Goal: Check status: Check status

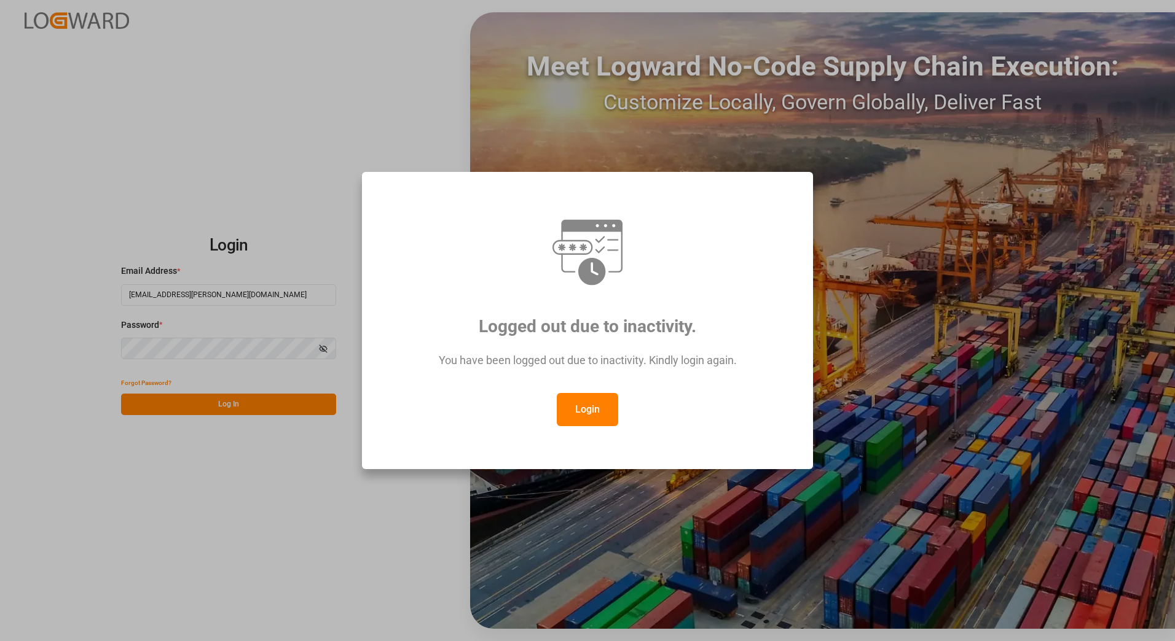
click at [589, 408] on button "Login" at bounding box center [587, 409] width 61 height 33
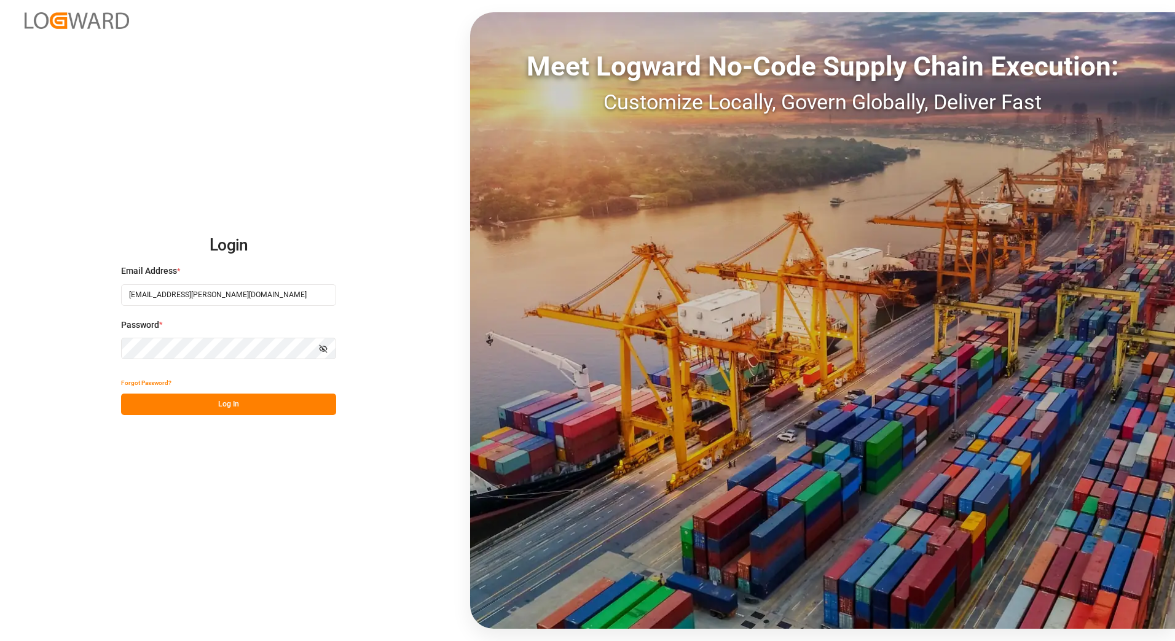
click at [216, 399] on button "Log In" at bounding box center [228, 405] width 215 height 22
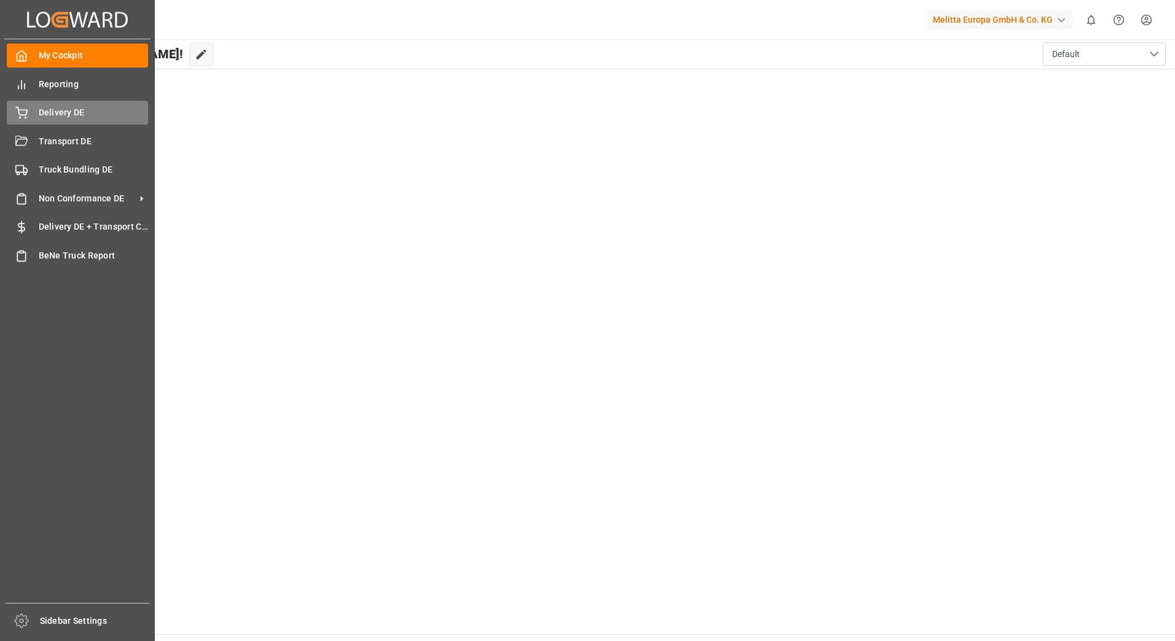
click at [47, 106] on div "Delivery DE Delivery DE" at bounding box center [77, 113] width 141 height 24
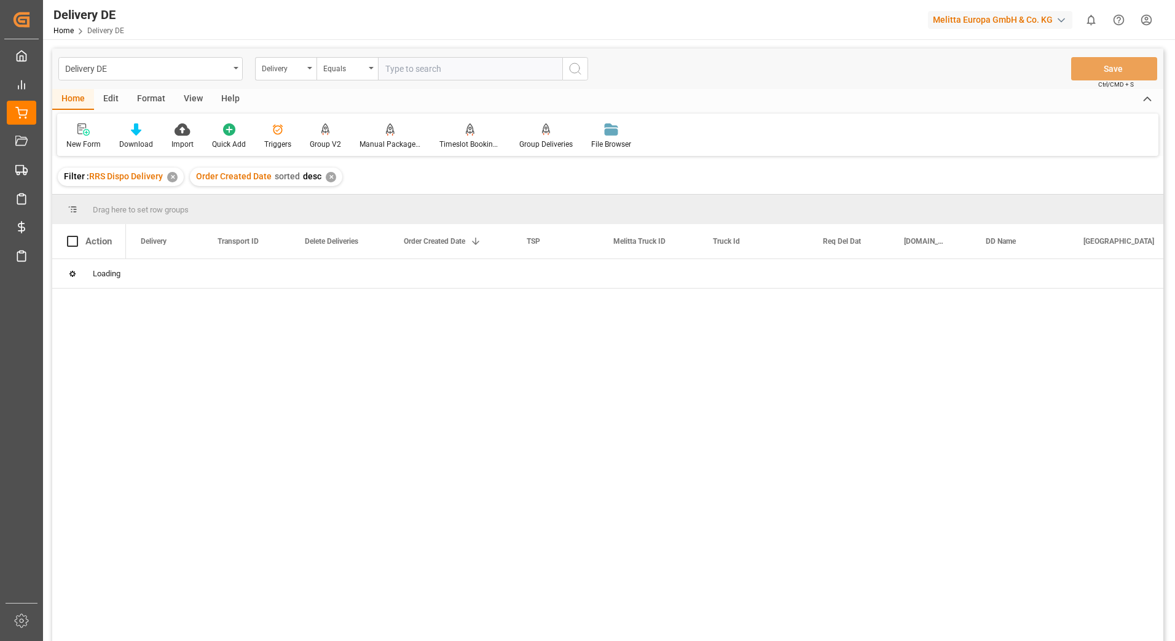
click at [329, 176] on div "✕" at bounding box center [331, 177] width 10 height 10
click at [173, 179] on div "✕" at bounding box center [172, 177] width 10 height 10
